Goal: Entertainment & Leisure: Consume media (video, audio)

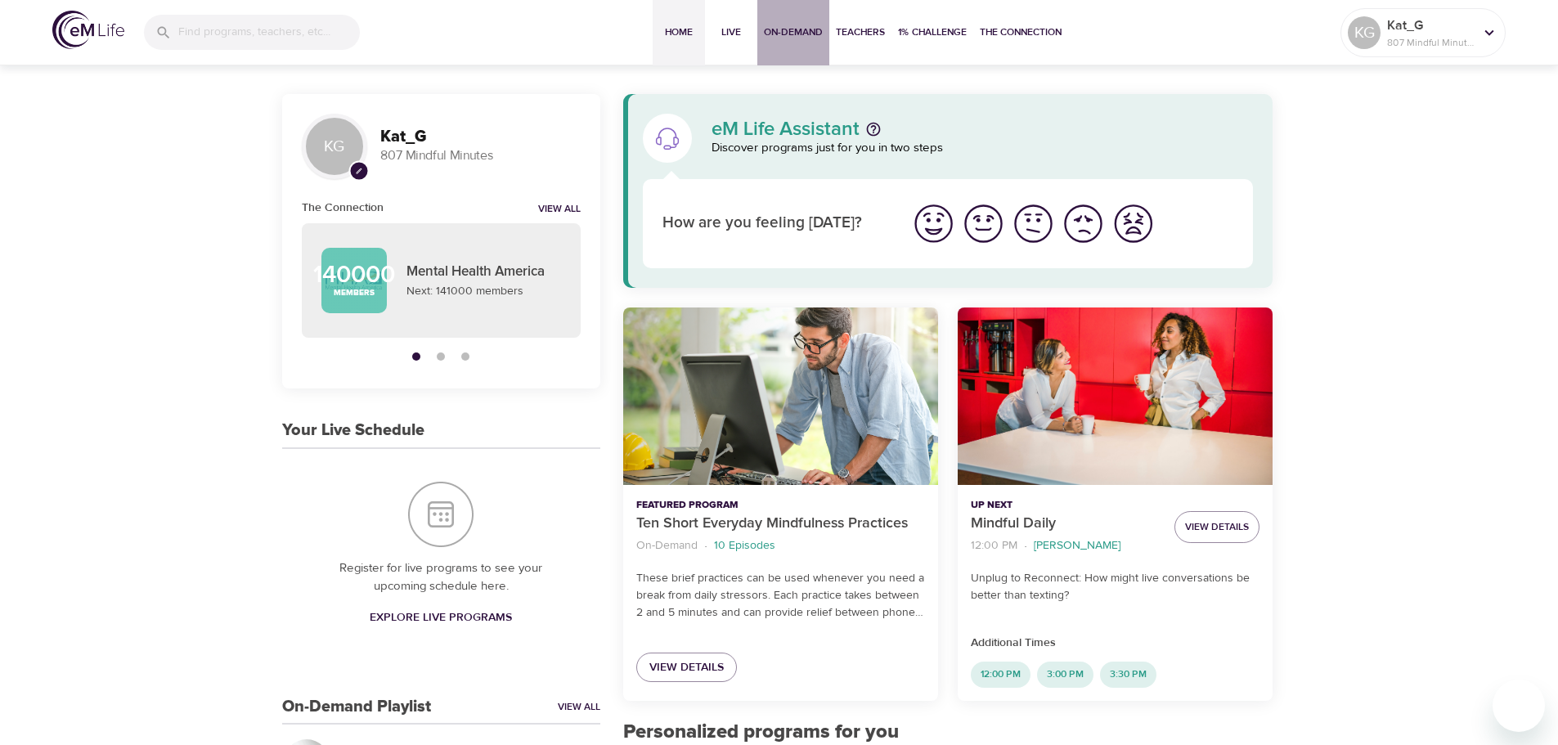
click at [799, 38] on span "On-Demand" at bounding box center [793, 32] width 59 height 17
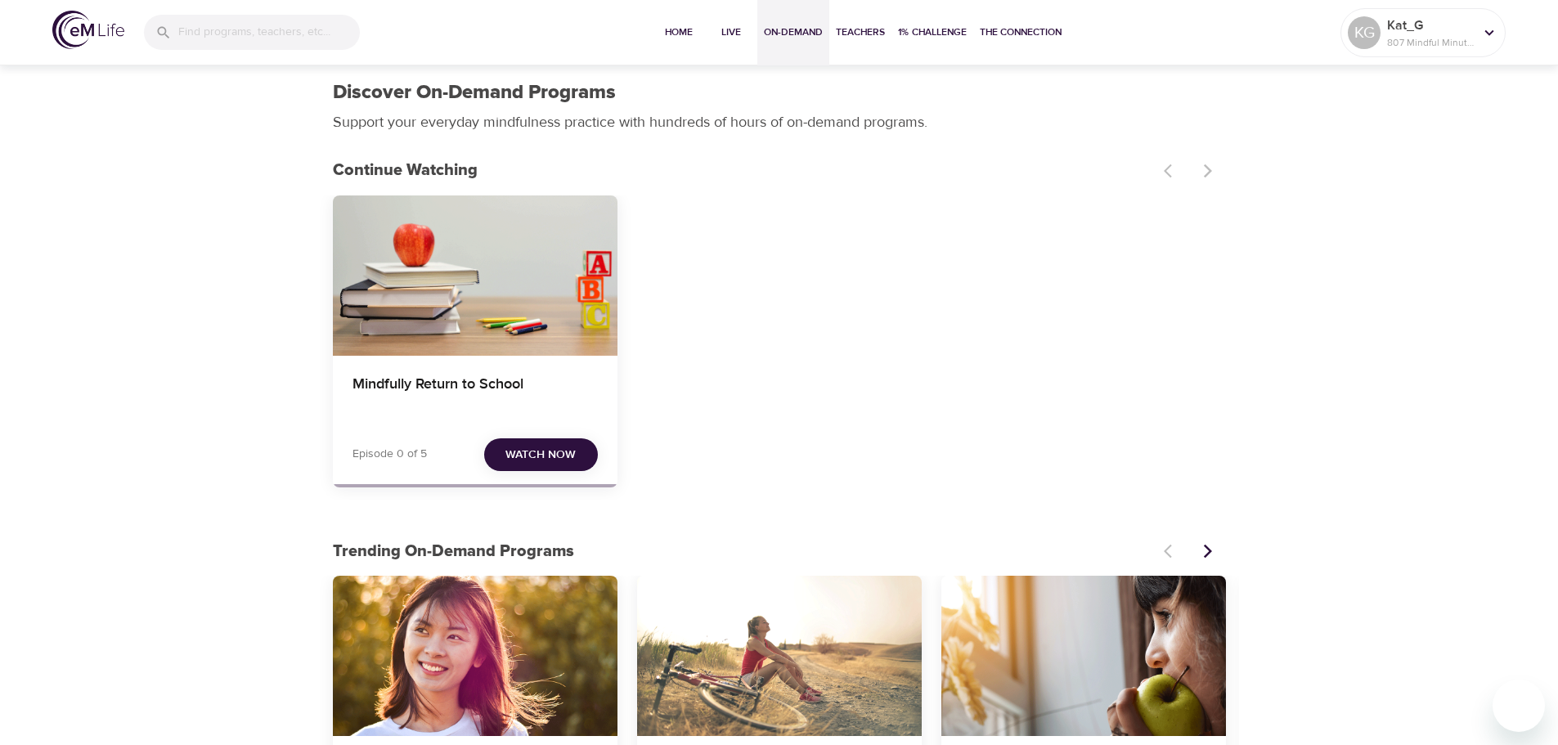
click at [559, 449] on span "Watch Now" at bounding box center [540, 455] width 70 height 20
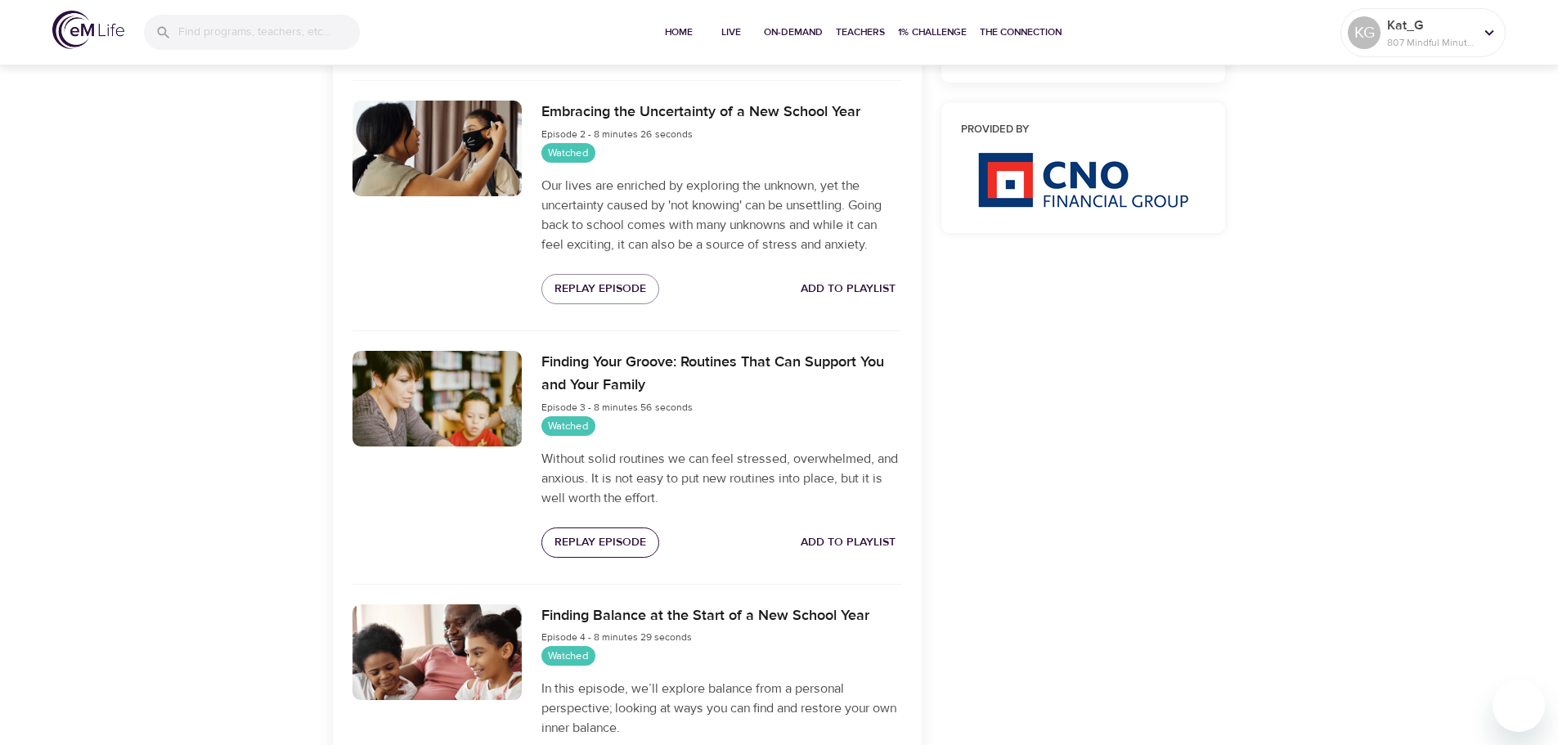
click at [598, 535] on span "Replay Episode" at bounding box center [600, 542] width 92 height 20
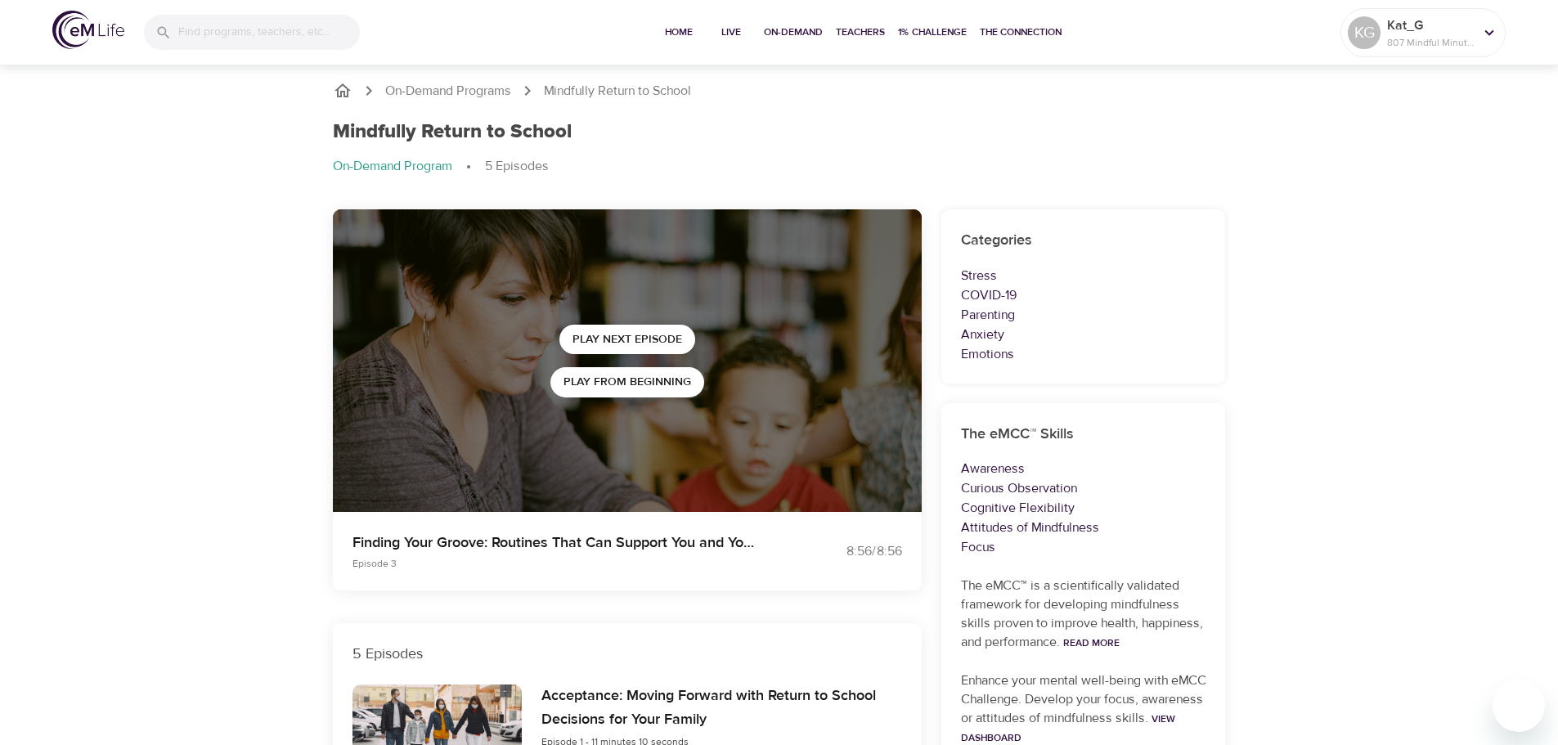
click at [1384, 40] on div "Kat_G 807 Mindful Minutes" at bounding box center [1430, 32] width 93 height 41
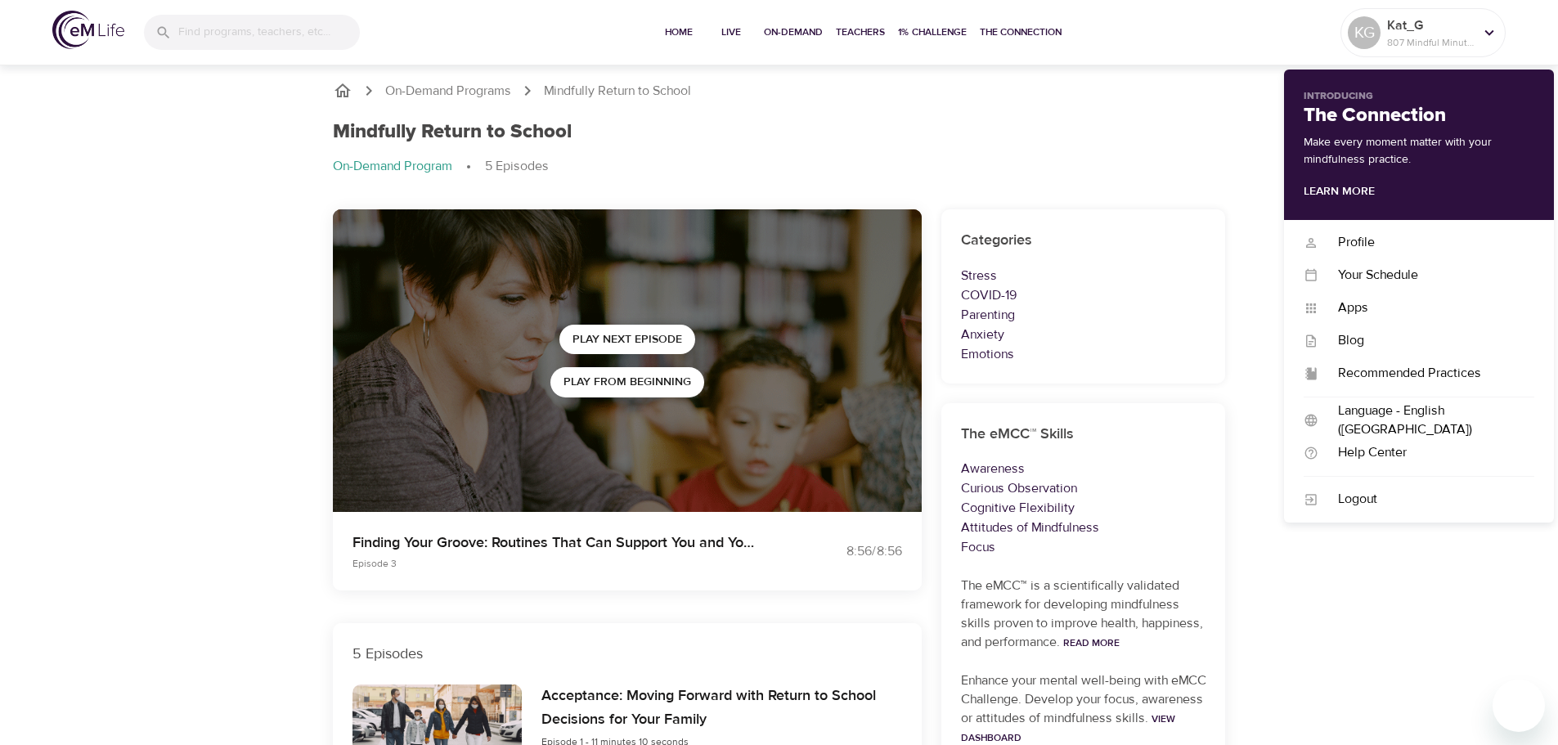
click at [1364, 224] on div "Profile Profile Your Schedule Your Schedule Apps Apps Blog Blog Recommended Pra…" at bounding box center [1419, 371] width 270 height 303
click at [1372, 240] on div "Profile" at bounding box center [1426, 242] width 216 height 19
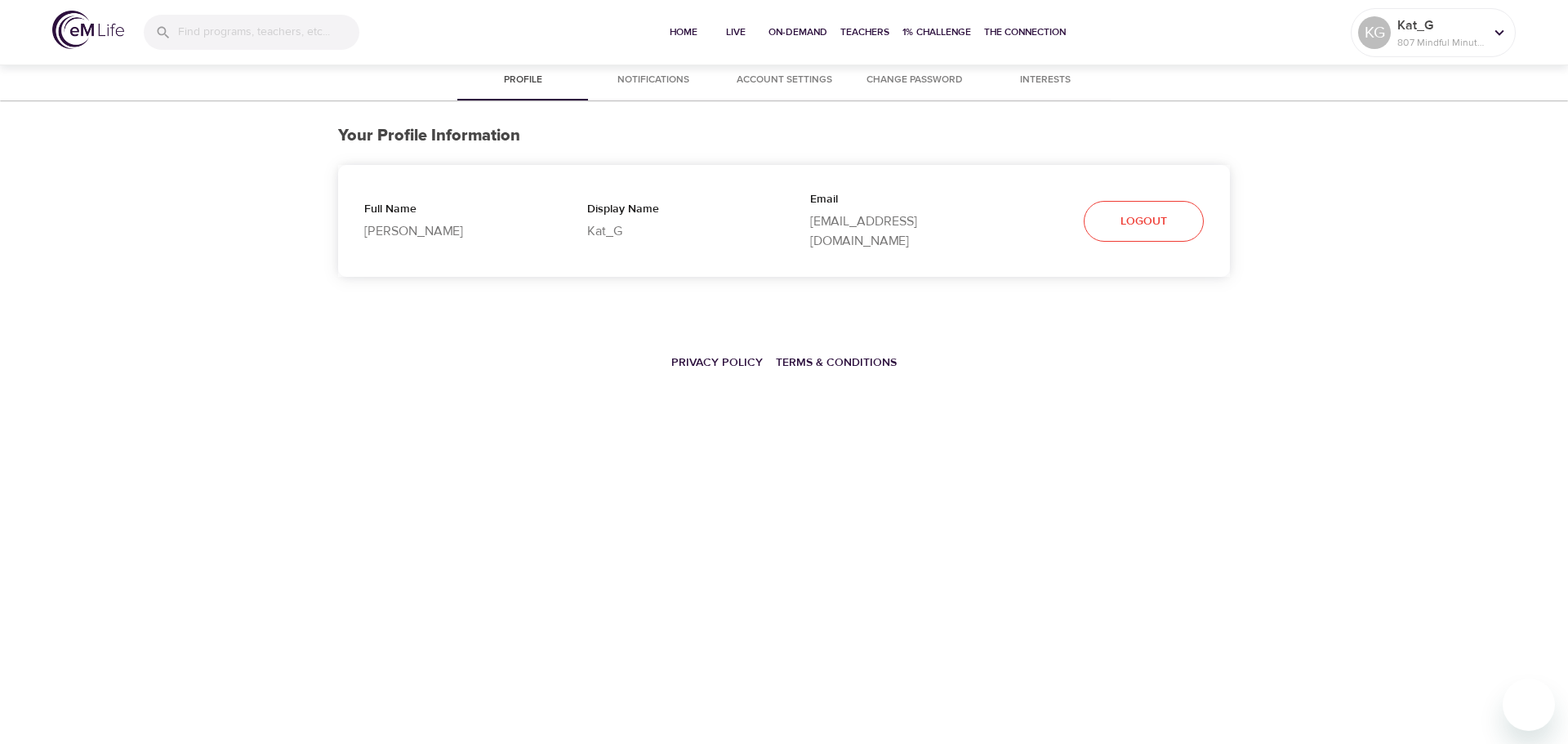
select select "10"
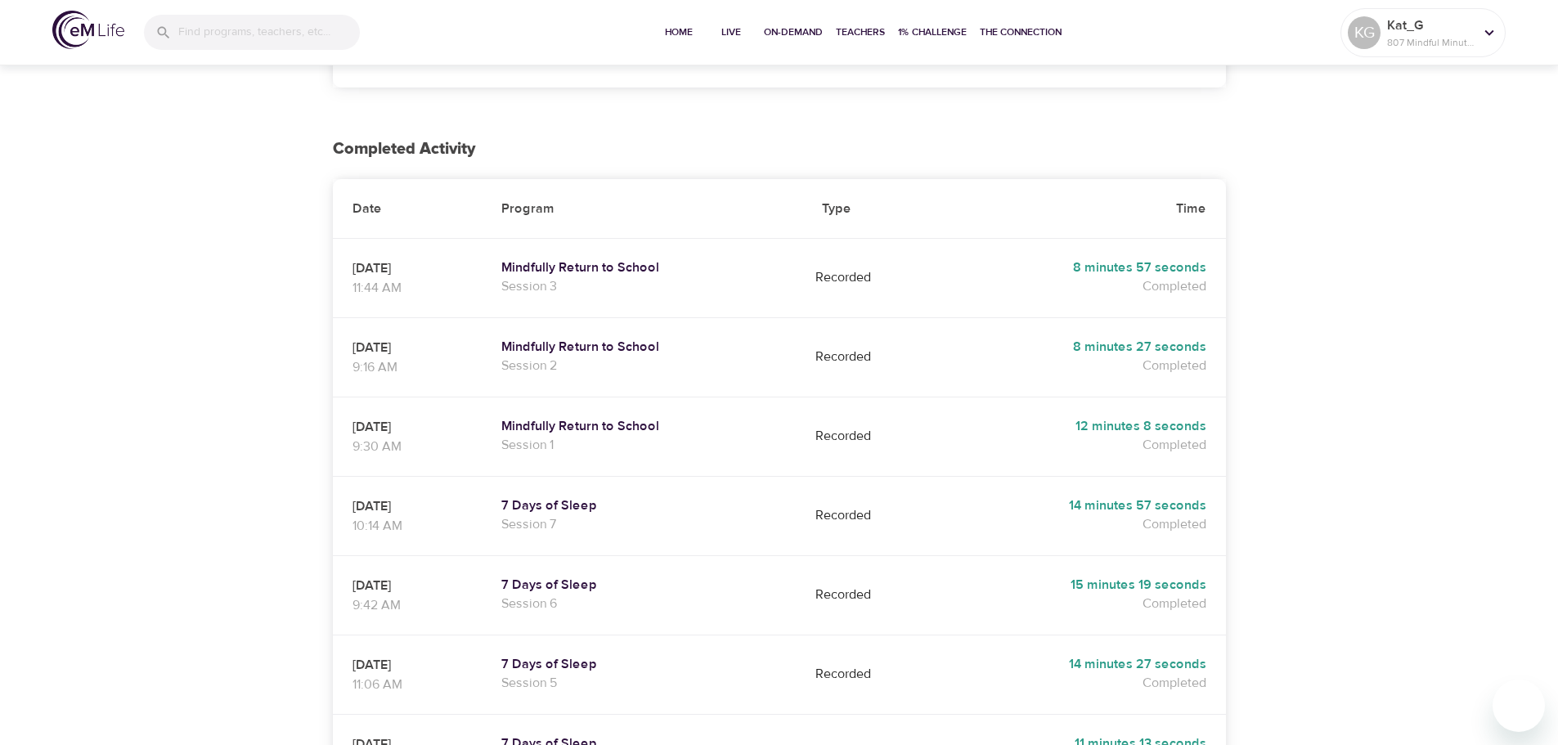
scroll to position [164, 0]
